Goal: Task Accomplishment & Management: Manage account settings

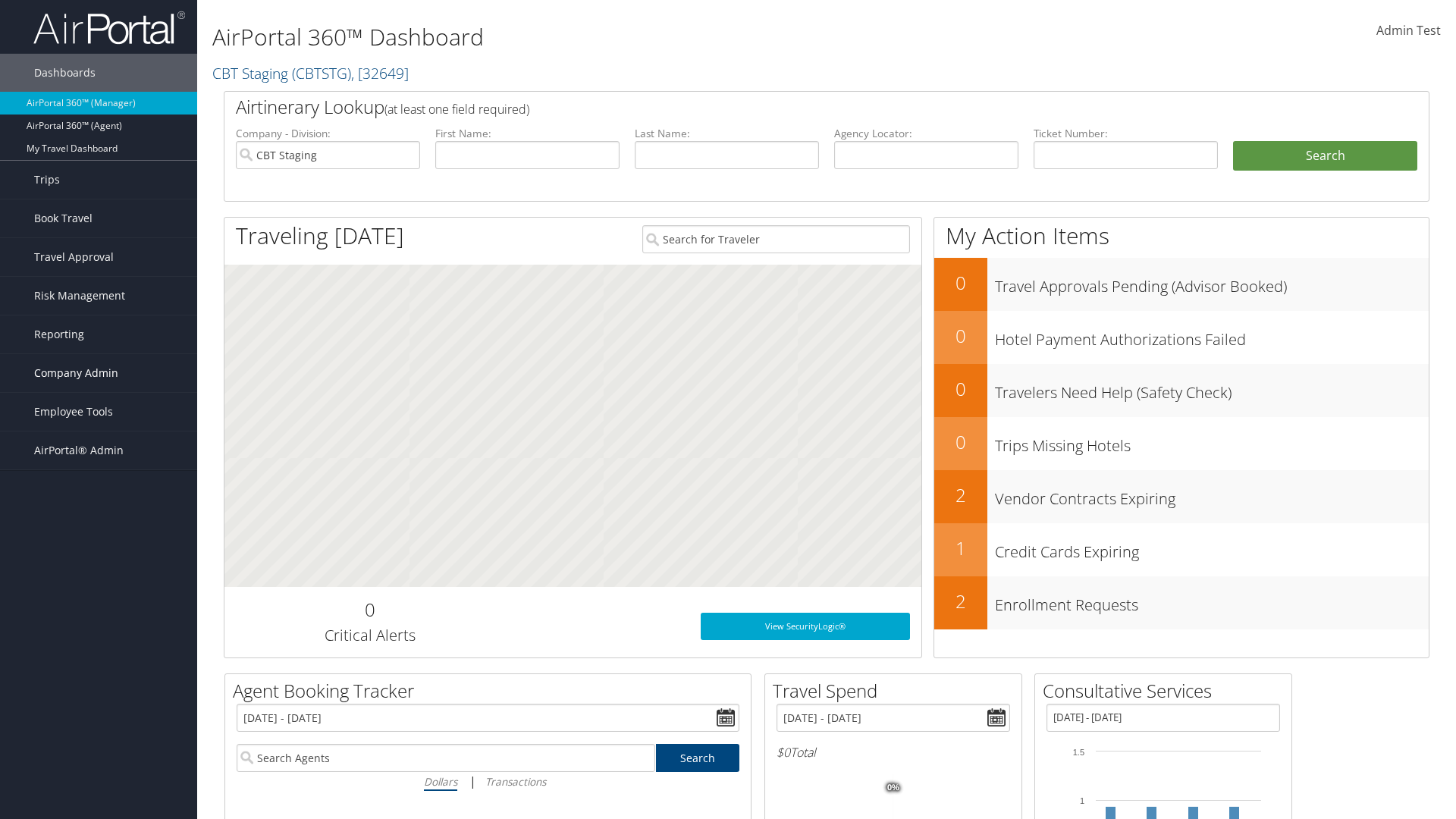
click at [99, 373] on span "Company Admin" at bounding box center [76, 373] width 84 height 38
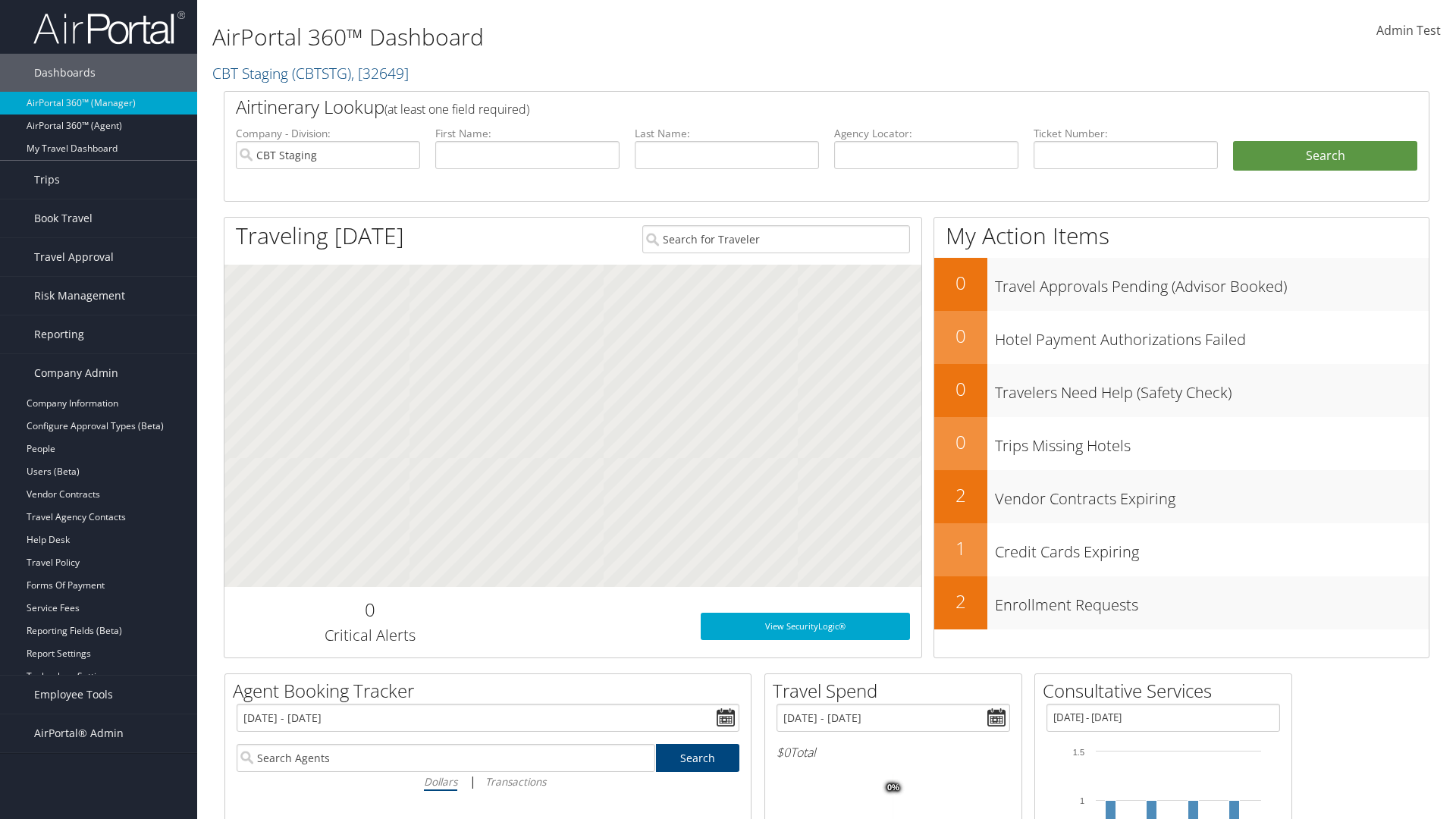
click at [99, 722] on link "Virtual Pay Settings" at bounding box center [98, 721] width 197 height 22
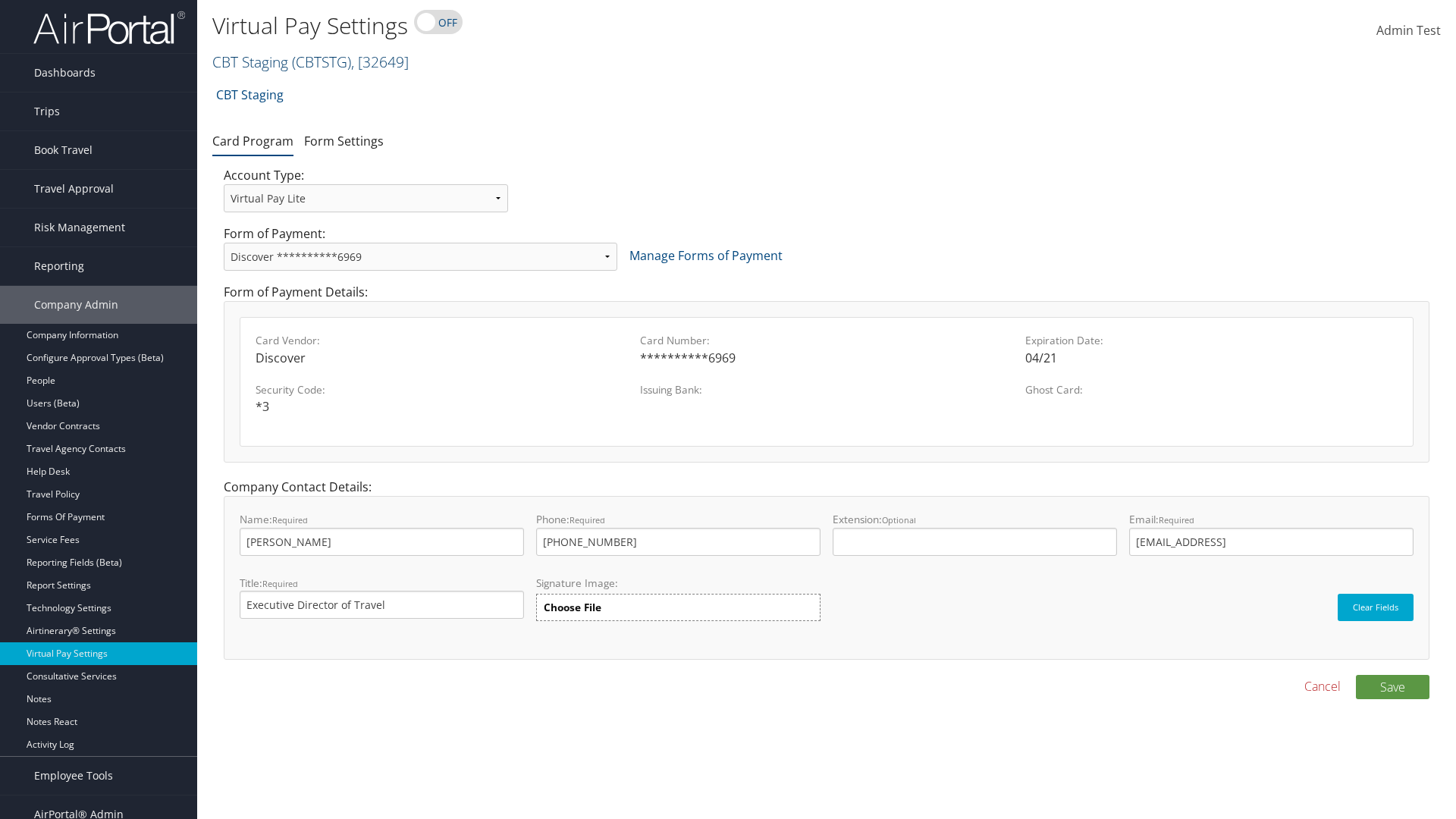
click at [250, 61] on link "CBT Staging ( CBTSTG ) , [ 32649 ]" at bounding box center [311, 61] width 196 height 21
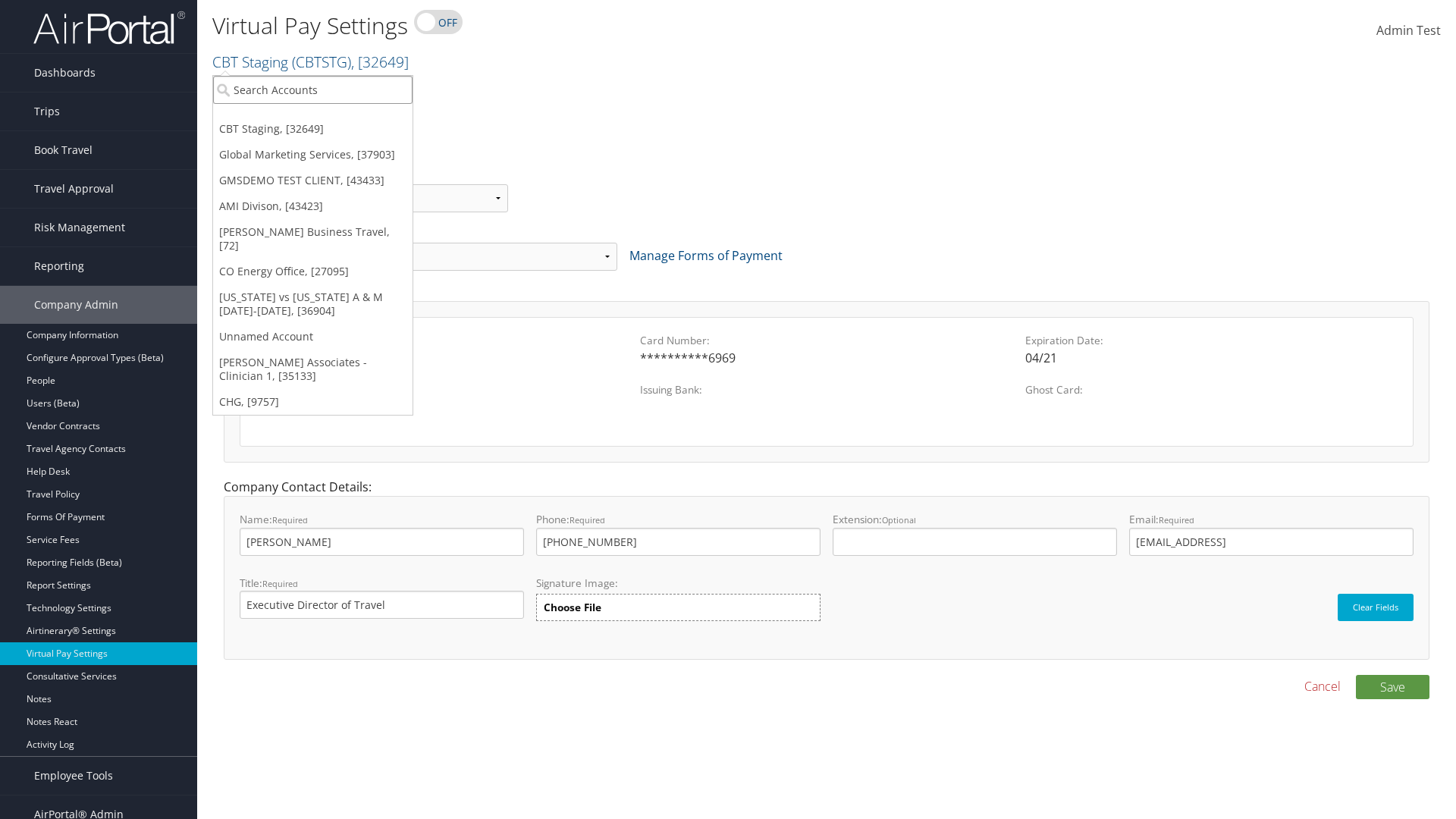
click at [312, 90] on input "search" at bounding box center [312, 90] width 199 height 28
type input "GMSDEMO TEST CLIENT"
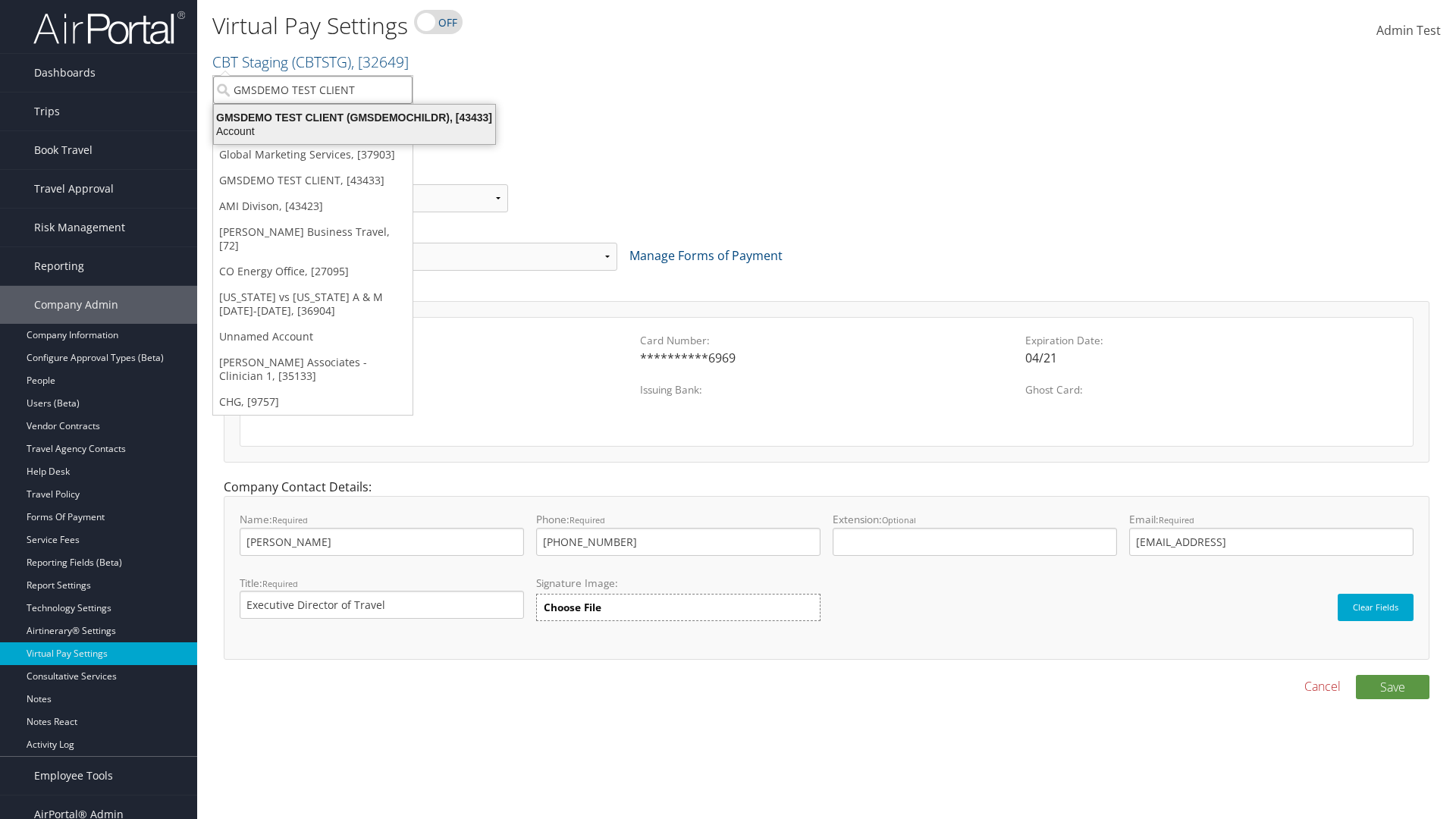
click at [354, 117] on div "GMSDEMO TEST CLIENT (GMSDEMOCHILDR), [43433]" at bounding box center [354, 117] width 299 height 13
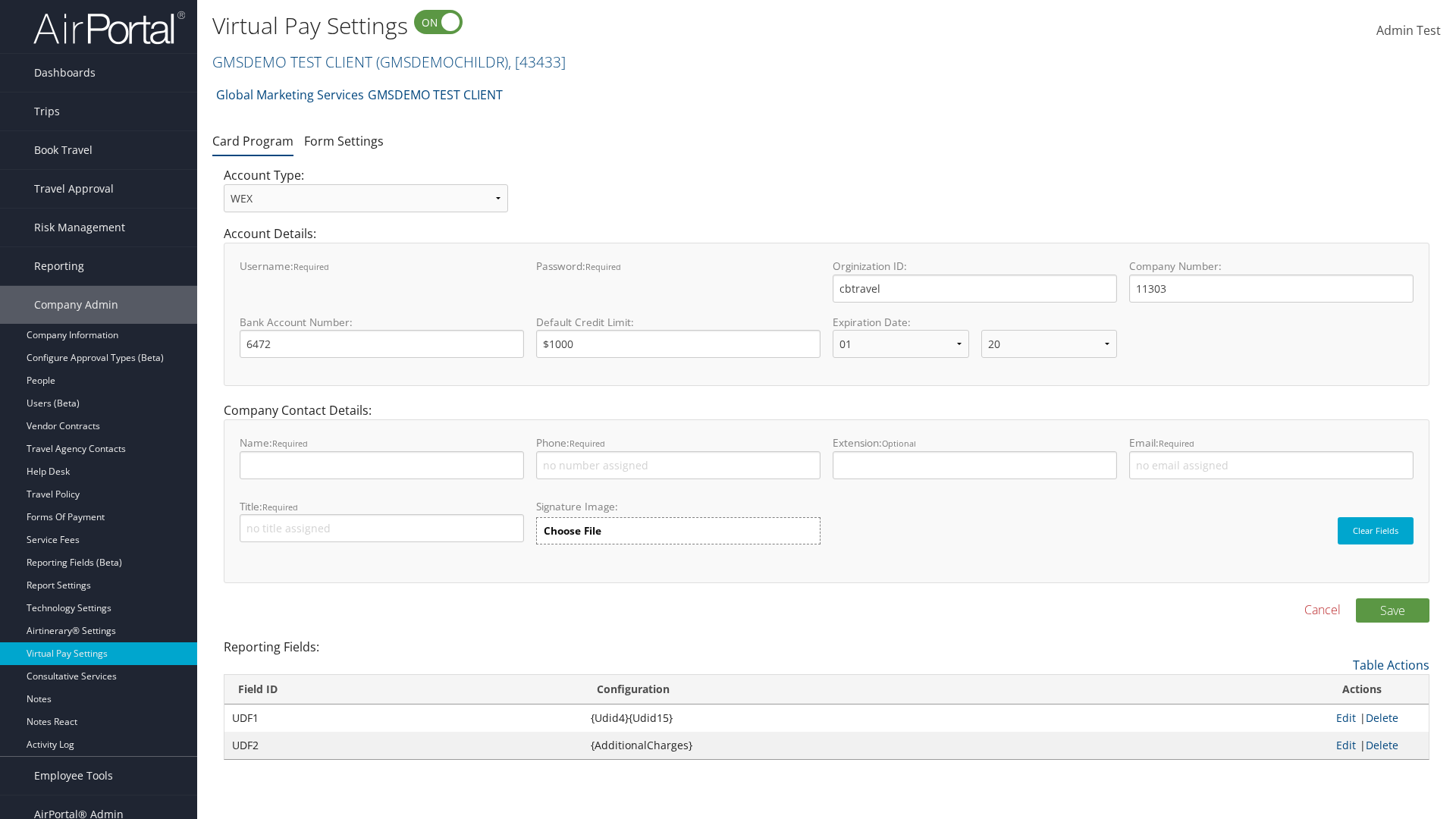
select select "20"
select select "0"
